Goal: Task Accomplishment & Management: Use online tool/utility

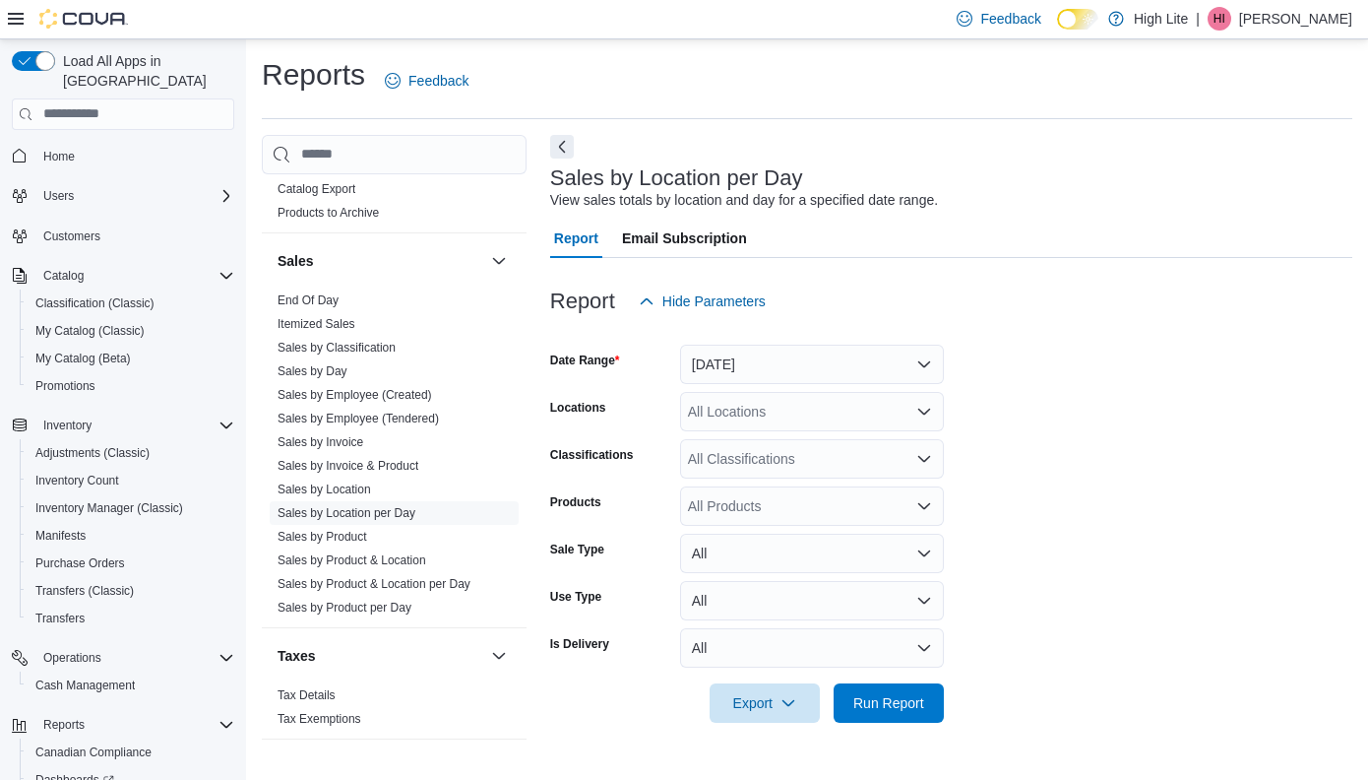
scroll to position [1313, 0]
click at [408, 515] on link "Sales by Location per Day" at bounding box center [347, 513] width 138 height 14
click at [733, 362] on button "[DATE]" at bounding box center [812, 363] width 264 height 39
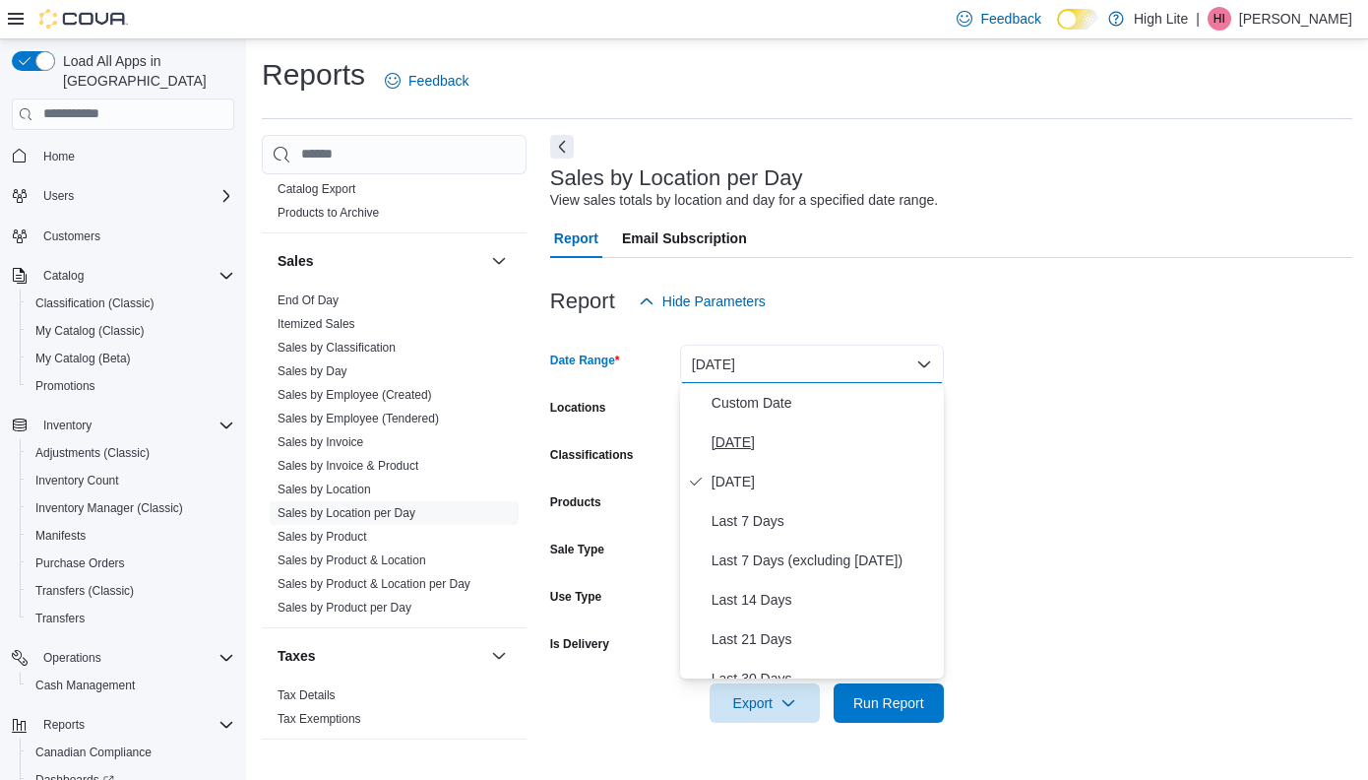
click at [742, 436] on span "[DATE]" at bounding box center [824, 442] width 224 height 24
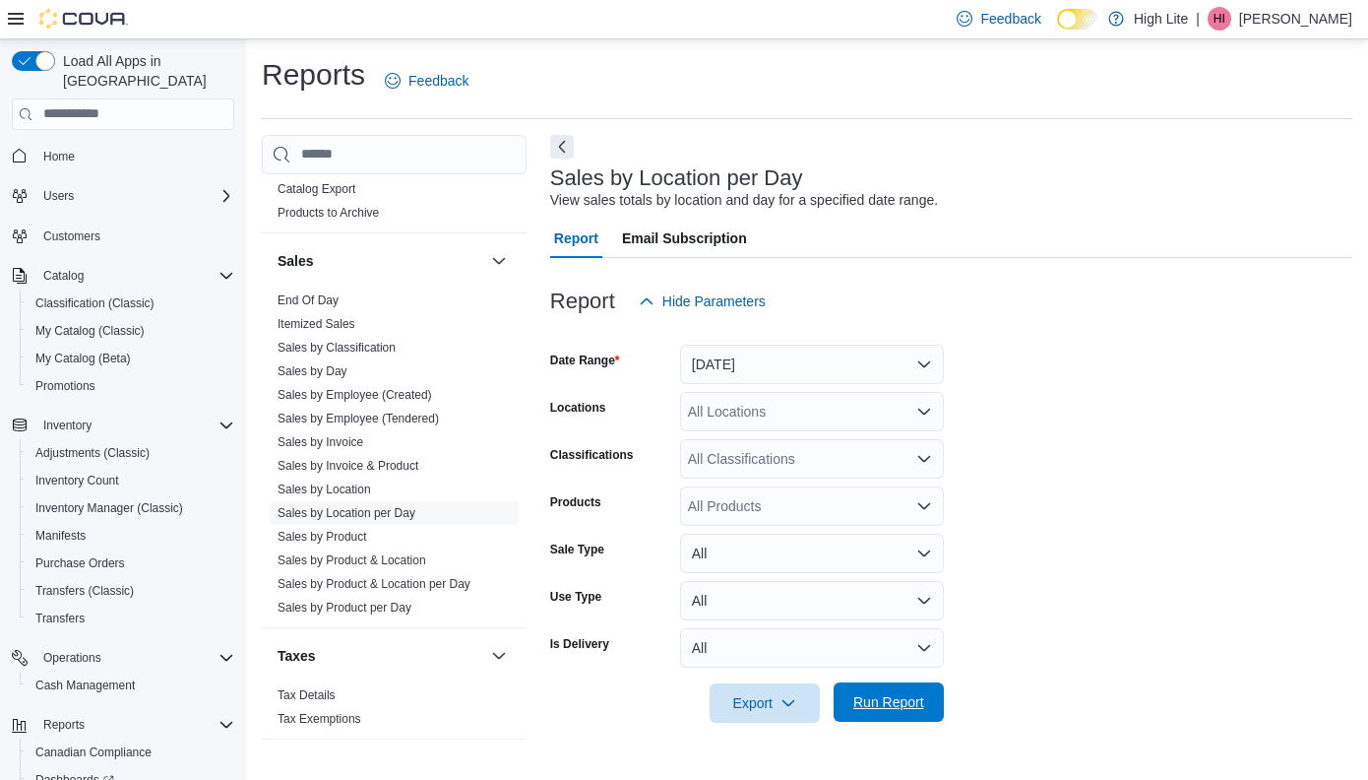
click at [906, 697] on span "Run Report" at bounding box center [888, 702] width 71 height 20
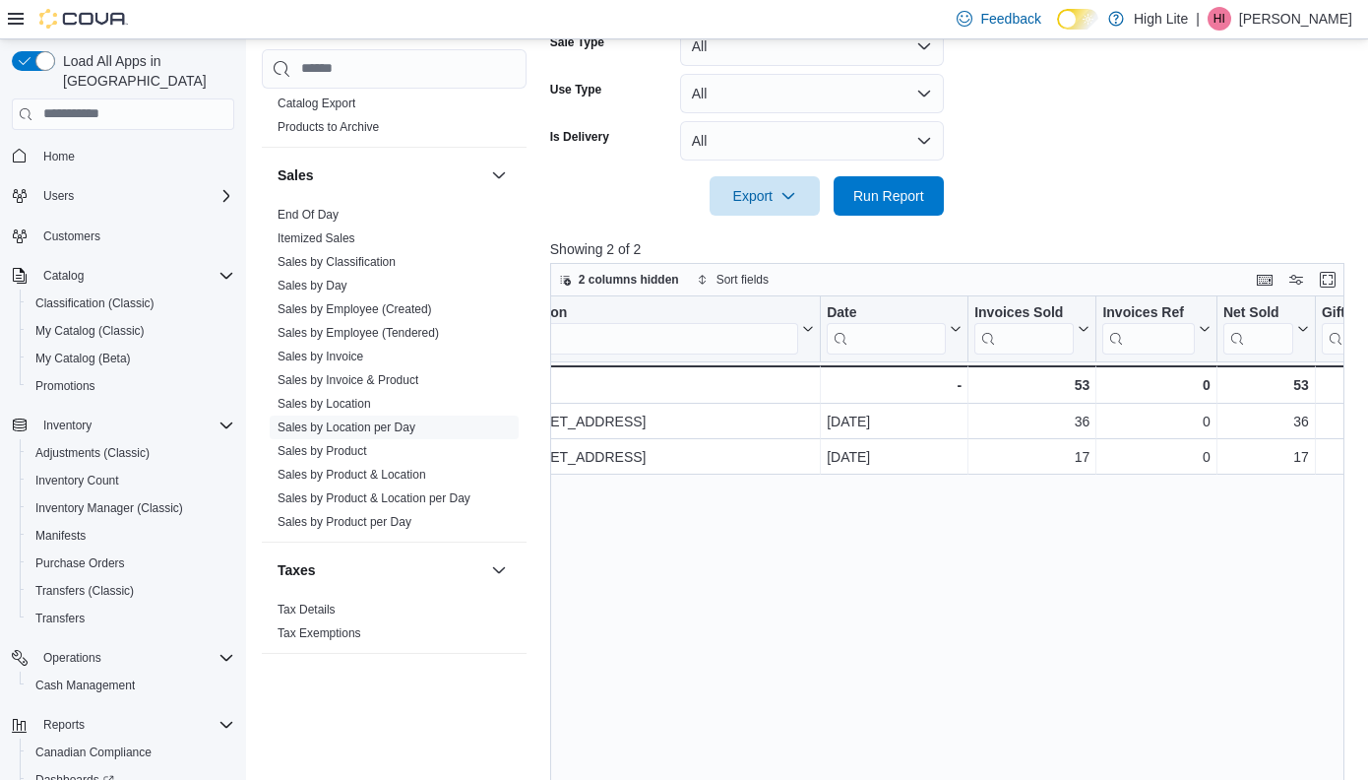
scroll to position [0, 86]
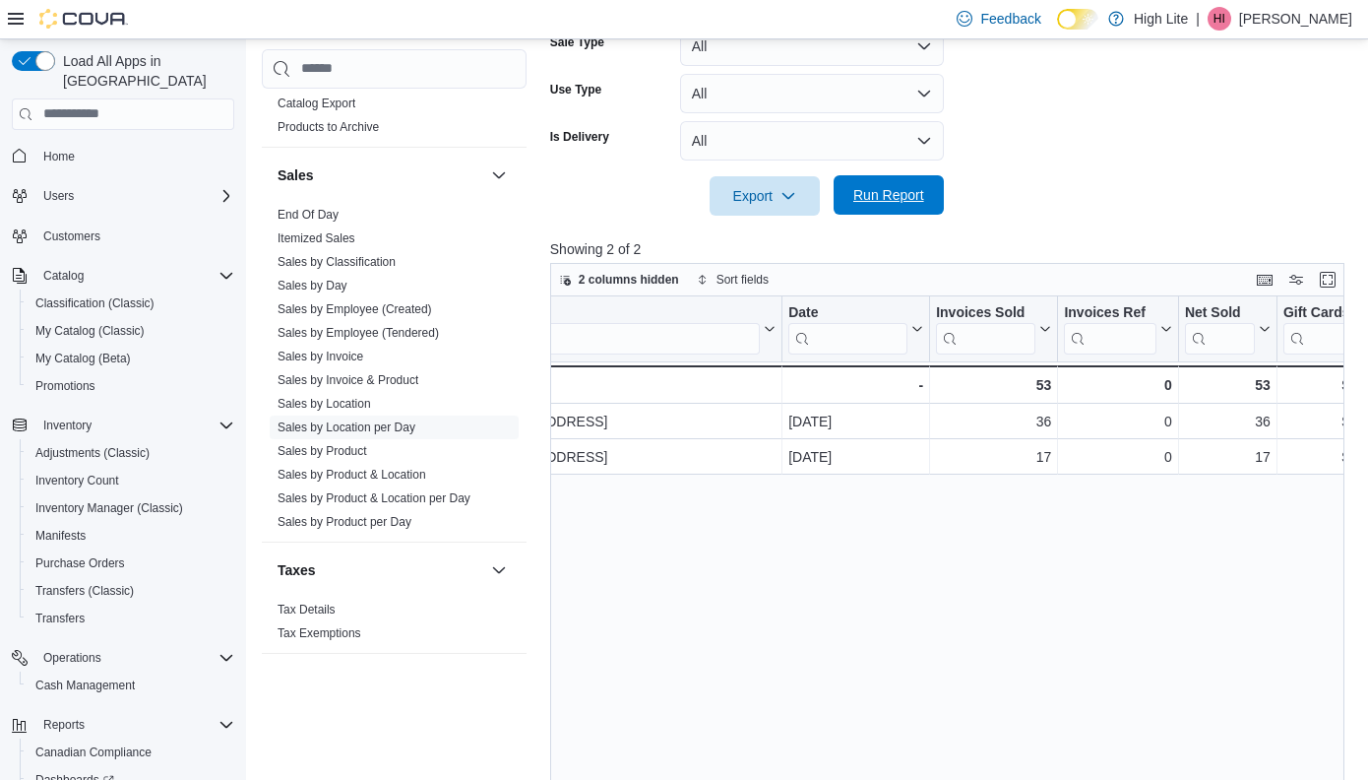
click at [909, 192] on span "Run Report" at bounding box center [888, 195] width 71 height 20
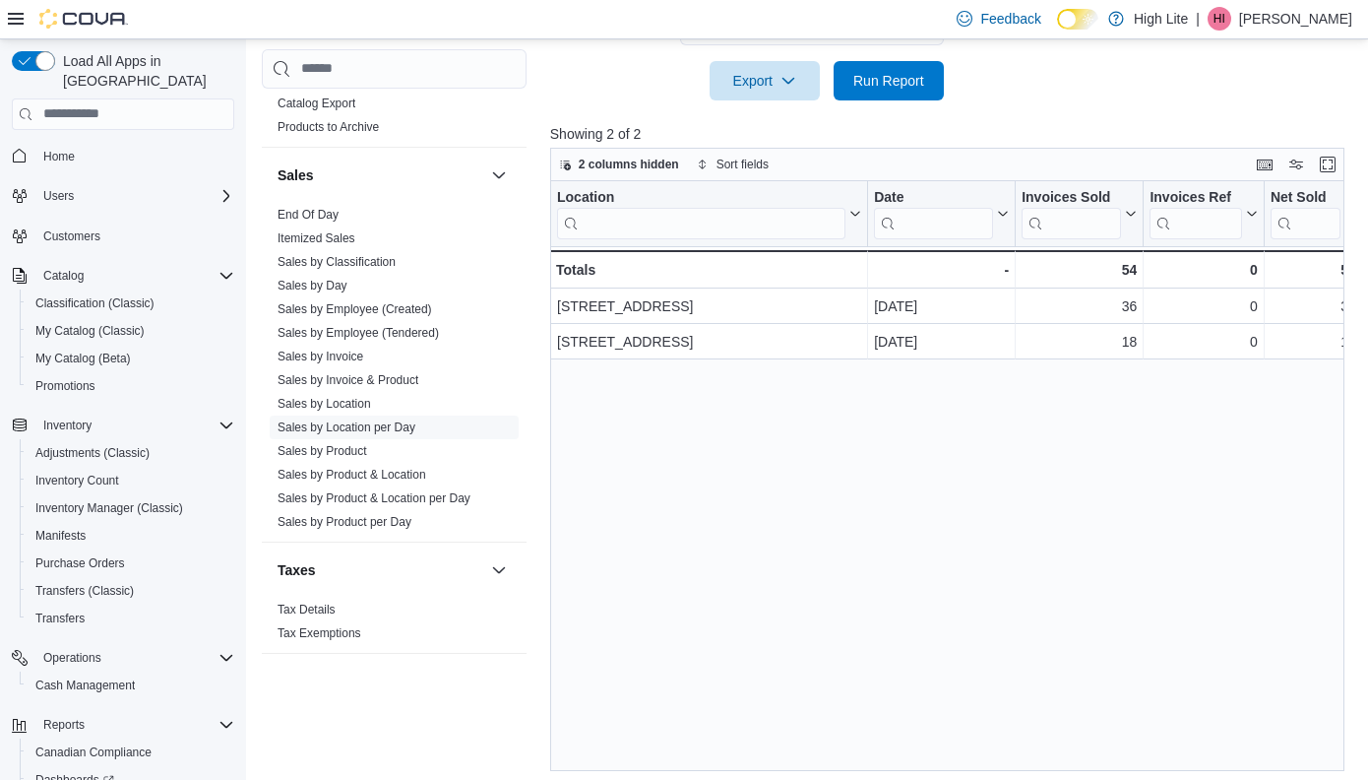
scroll to position [0, 0]
